Goal: Navigation & Orientation: Find specific page/section

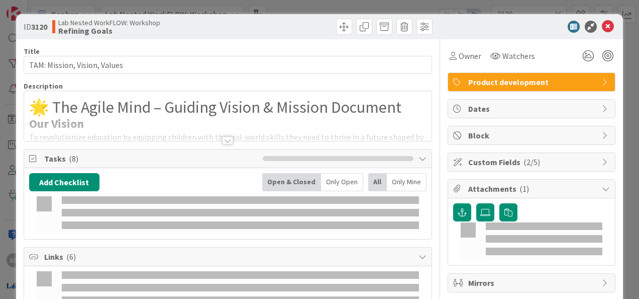
type input "3120"
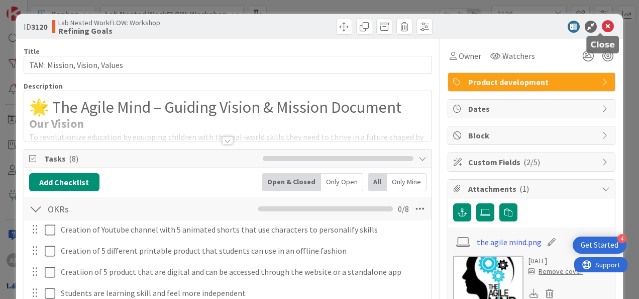
click at [602, 25] on icon at bounding box center [608, 27] width 12 height 12
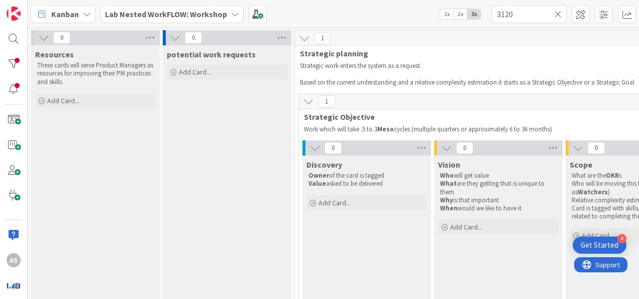
click at [118, 15] on b "Lab Nested WorkFLOW: Workshop" at bounding box center [166, 14] width 122 height 10
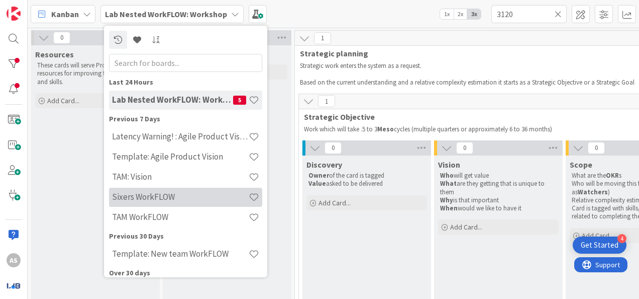
click at [169, 199] on h4 "Sixers WorkFLOW" at bounding box center [180, 197] width 137 height 10
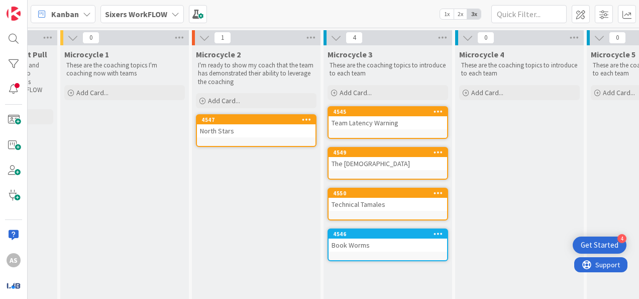
scroll to position [0, 498]
click at [368, 123] on div "Team Latency Warning" at bounding box center [387, 122] width 119 height 13
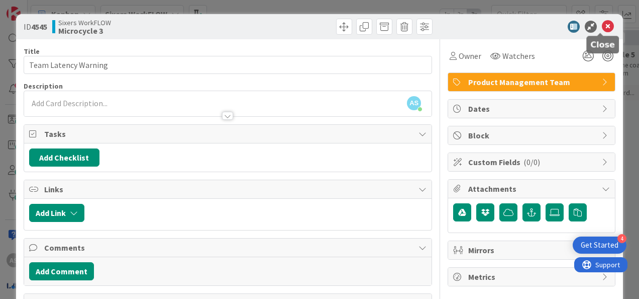
click at [602, 26] on icon at bounding box center [608, 27] width 12 height 12
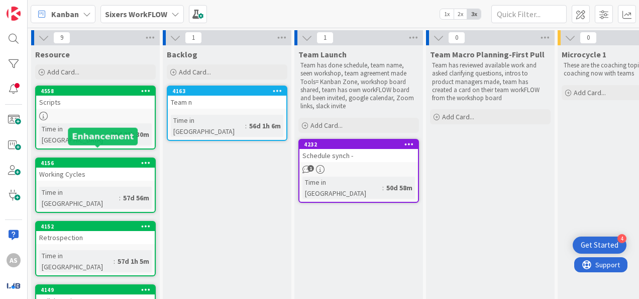
click at [58, 167] on div "Working Cycles" at bounding box center [95, 173] width 119 height 13
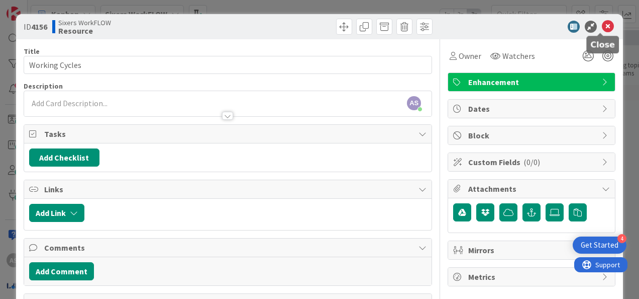
click at [602, 27] on icon at bounding box center [608, 27] width 12 height 12
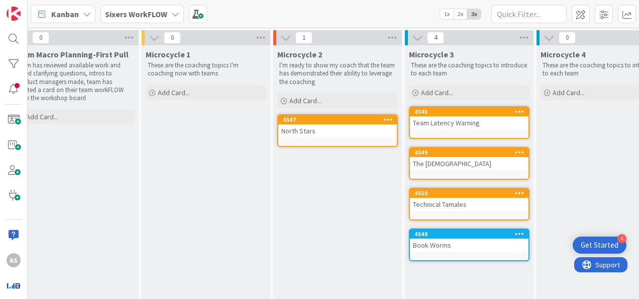
scroll to position [0, 420]
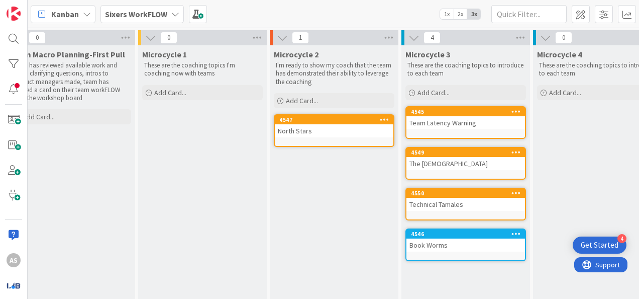
click at [335, 126] on div "North Stars" at bounding box center [334, 130] width 119 height 13
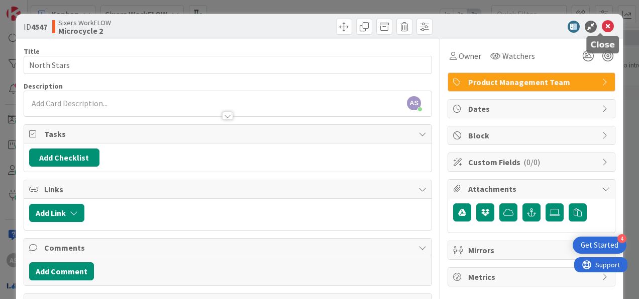
click at [603, 27] on icon at bounding box center [608, 27] width 12 height 12
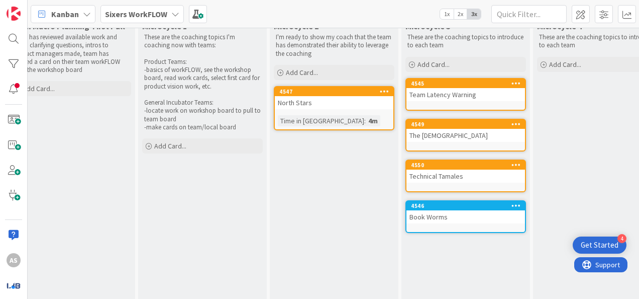
scroll to position [50, 420]
